Goal: Find specific page/section: Find specific page/section

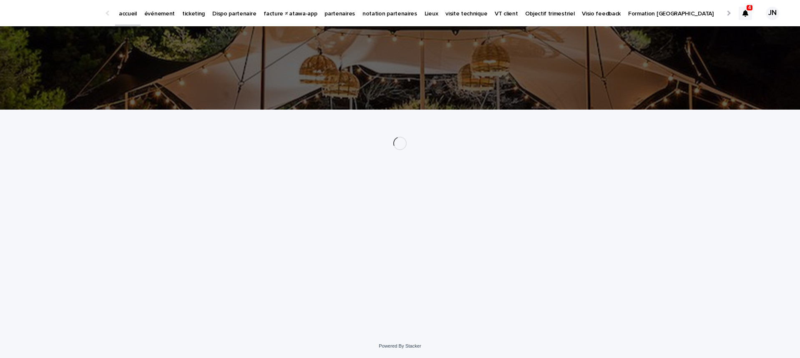
click at [167, 15] on p "événement" at bounding box center [159, 9] width 30 height 18
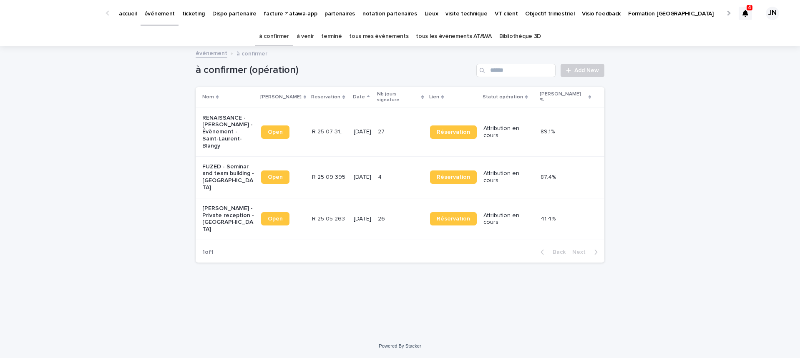
click at [314, 29] on link "à venir" at bounding box center [306, 37] width 18 height 20
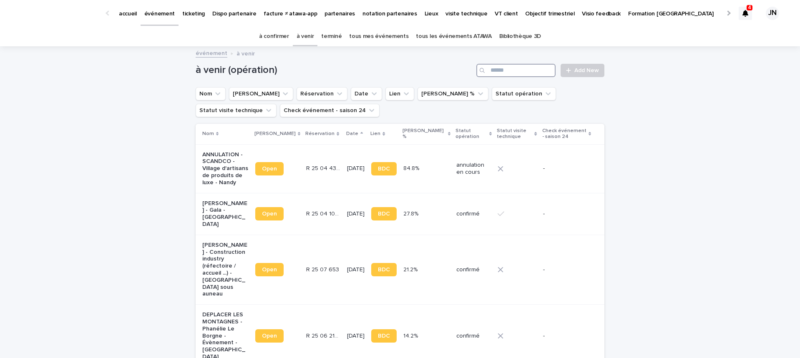
click at [501, 73] on input "Search" at bounding box center [515, 70] width 79 height 13
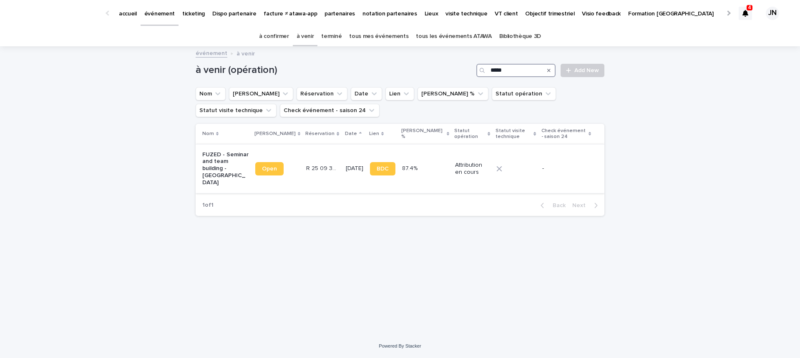
type input "*****"
click at [306, 172] on td "R 25 09 395 R 25 09 395" at bounding box center [322, 168] width 39 height 49
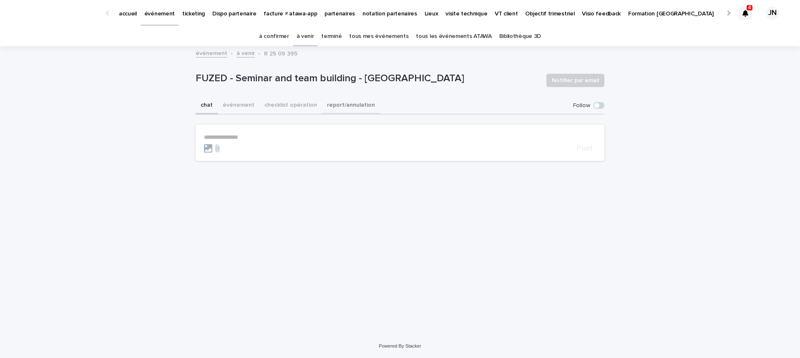
click at [285, 108] on button "checklist opération" at bounding box center [290, 106] width 63 height 18
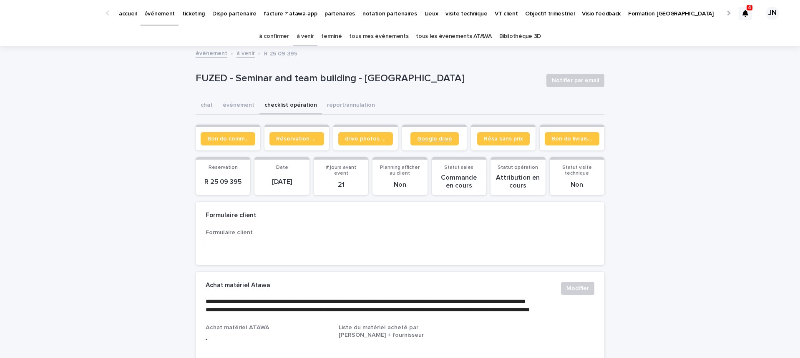
click at [438, 139] on span "Google drive" at bounding box center [434, 139] width 35 height 6
